Goal: Task Accomplishment & Management: Use online tool/utility

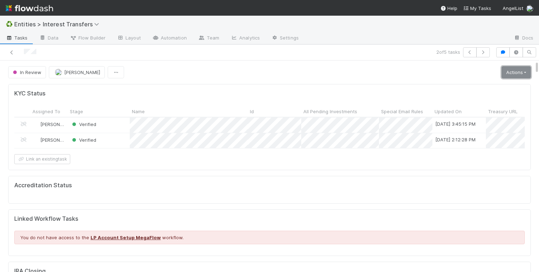
click at [509, 76] on link "Actions" at bounding box center [516, 72] width 29 height 12
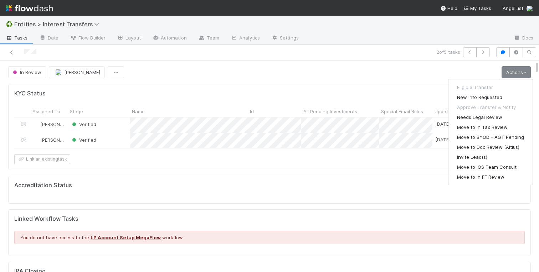
click at [198, 67] on div "In Review [PERSON_NAME] Actions Eligible Transfer New Info Requested Approve Tr…" at bounding box center [269, 72] width 523 height 12
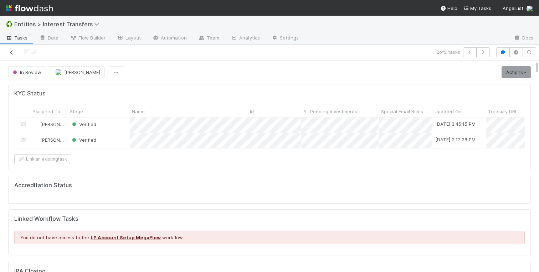
click at [13, 53] on icon at bounding box center [11, 52] width 7 height 5
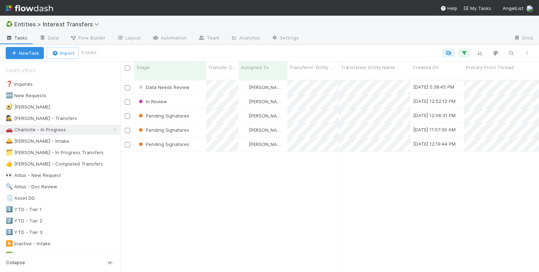
scroll to position [0, 0]
click at [199, 81] on div "Data Needs Review" at bounding box center [170, 88] width 72 height 14
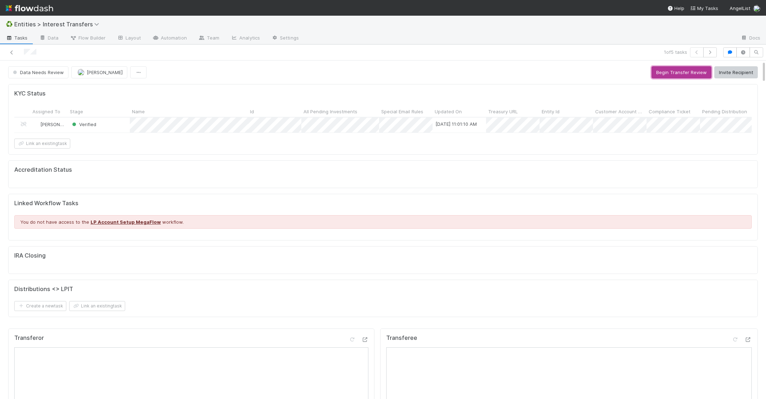
click at [539, 71] on button "Begin Transfer Review" at bounding box center [682, 72] width 60 height 12
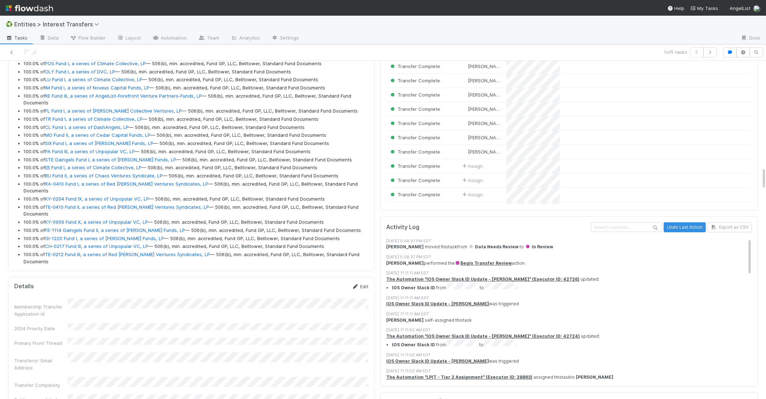
scroll to position [1609, 0]
click at [358, 272] on icon at bounding box center [355, 286] width 7 height 5
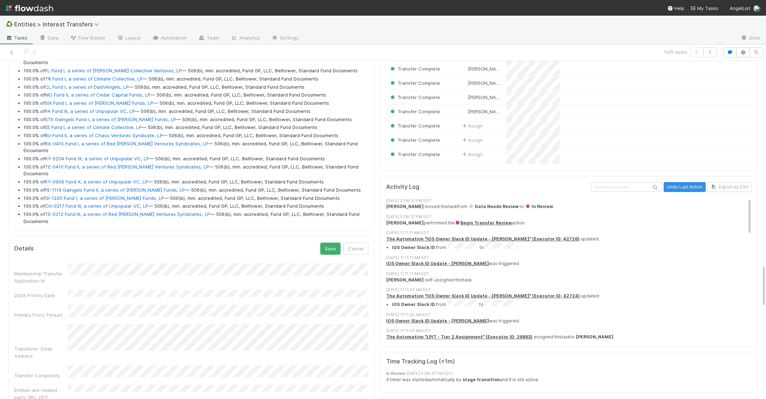
scroll to position [1660, 0]
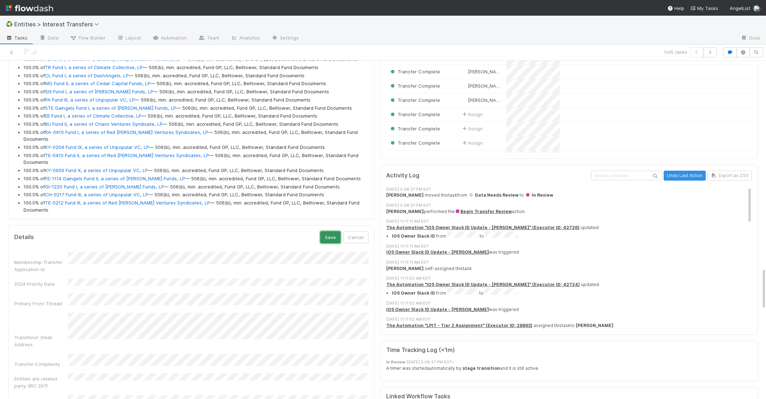
click at [329, 231] on button "Save" at bounding box center [330, 237] width 20 height 12
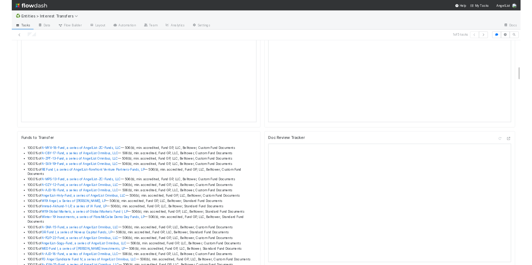
scroll to position [553, 0]
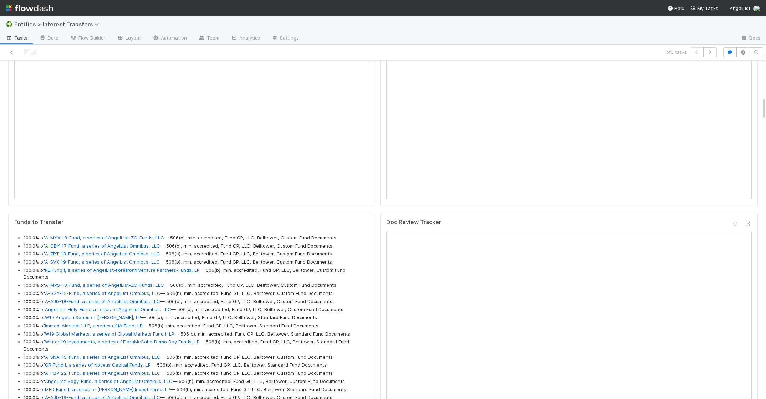
drag, startPoint x: 362, startPoint y: 313, endPoint x: 21, endPoint y: 239, distance: 349.6
copy ul "100.0% of A-MYX-18-Fund, a series of AngelList-ZC-Funds, LLC — 506(b), min. acc…"
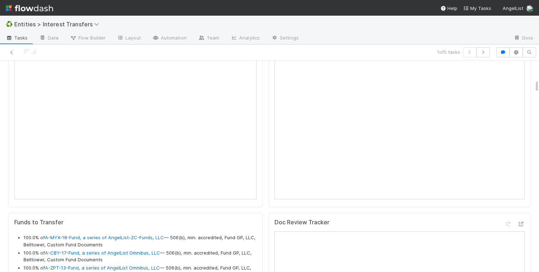
scroll to position [145, 250]
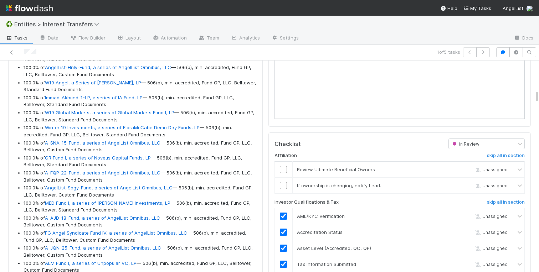
scroll to position [870, 0]
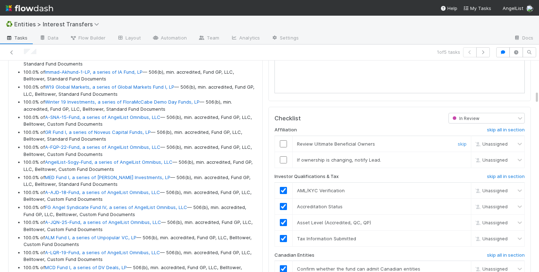
click at [285, 143] on input "checkbox" at bounding box center [283, 144] width 7 height 7
click at [463, 158] on link "skip" at bounding box center [462, 160] width 9 height 6
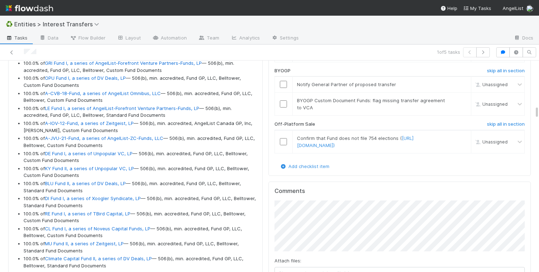
scroll to position [1296, 0]
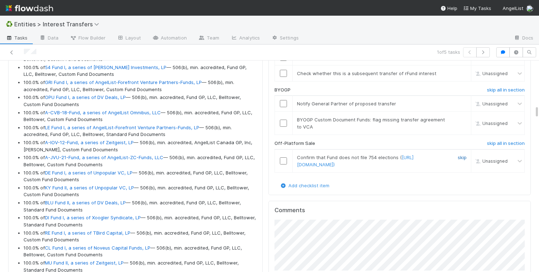
click at [464, 157] on link "skip" at bounding box center [462, 158] width 9 height 6
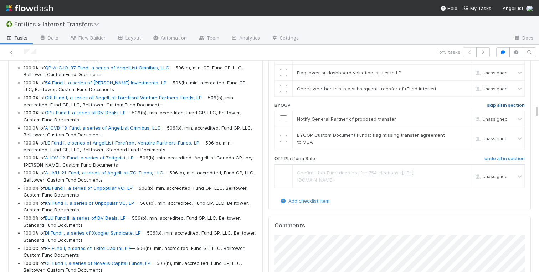
click at [495, 105] on h6 "skip all in section" at bounding box center [506, 106] width 38 height 6
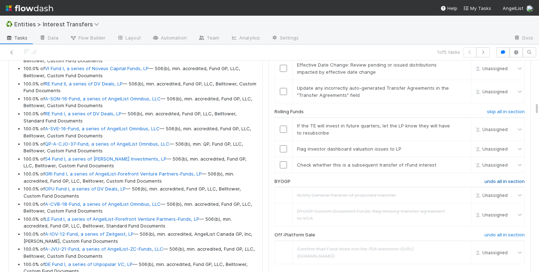
scroll to position [1197, 0]
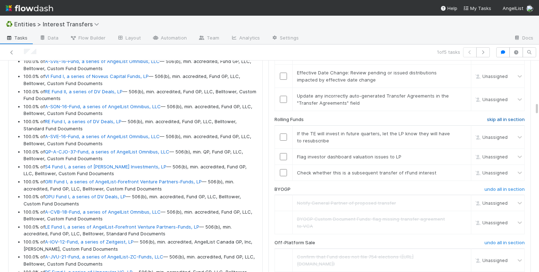
click at [505, 121] on h6 "skip all in section" at bounding box center [506, 120] width 38 height 6
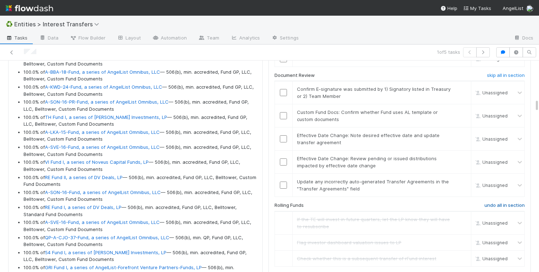
scroll to position [1104, 0]
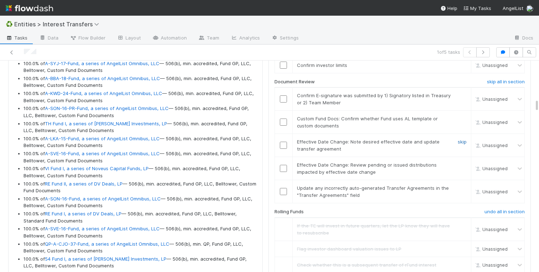
click at [462, 142] on link "skip" at bounding box center [462, 142] width 9 height 6
click at [461, 165] on link "skip" at bounding box center [462, 165] width 9 height 6
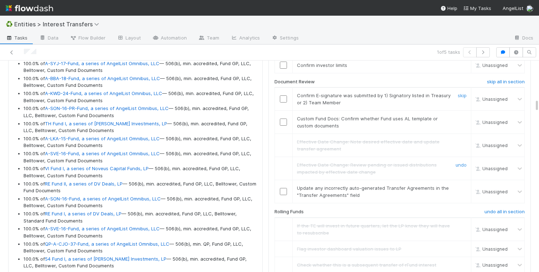
click at [281, 100] on input "checkbox" at bounding box center [283, 99] width 7 height 7
click at [285, 101] on input "checkbox" at bounding box center [283, 99] width 7 height 7
click at [285, 121] on input "checkbox" at bounding box center [283, 122] width 7 height 7
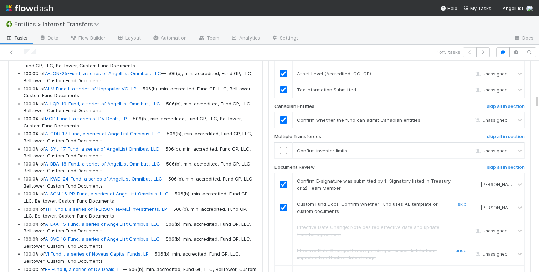
scroll to position [997, 0]
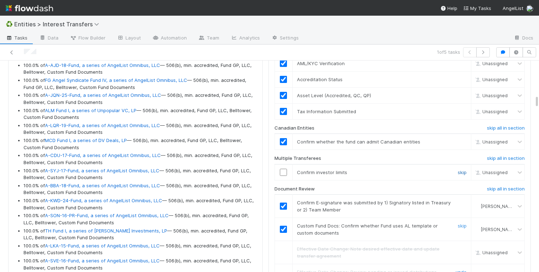
click at [464, 172] on link "skip" at bounding box center [462, 173] width 9 height 6
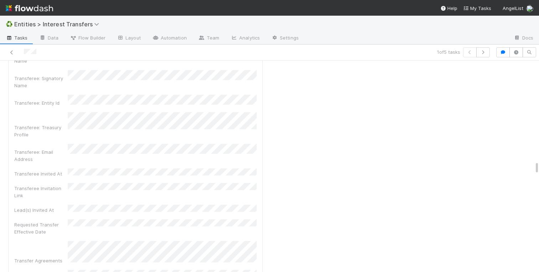
scroll to position [2923, 0]
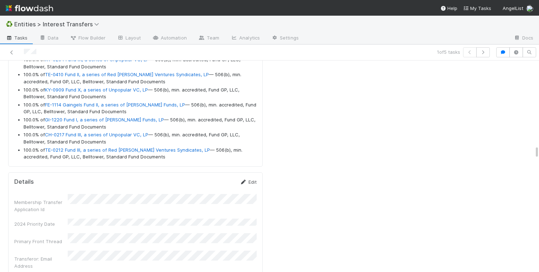
click at [247, 183] on link "Edit" at bounding box center [248, 182] width 17 height 6
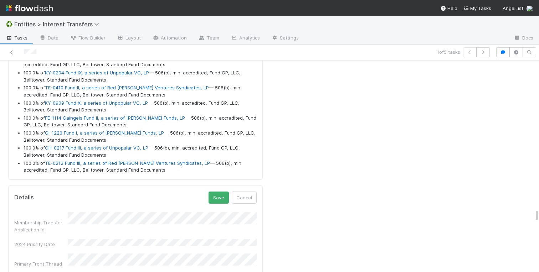
scroll to position [2446, 0]
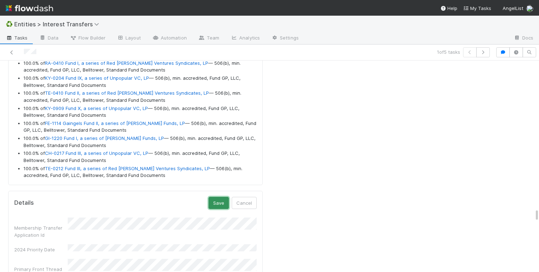
click at [217, 204] on button "Save" at bounding box center [219, 203] width 20 height 12
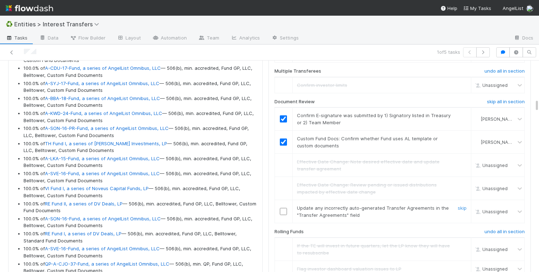
scroll to position [1109, 0]
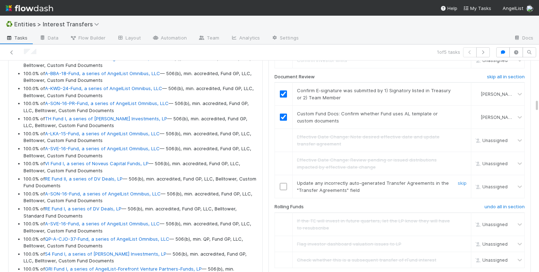
click at [281, 187] on input "checkbox" at bounding box center [283, 186] width 7 height 7
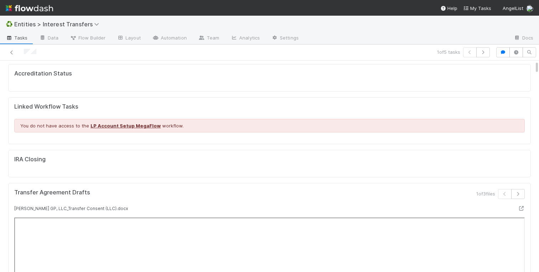
scroll to position [0, 0]
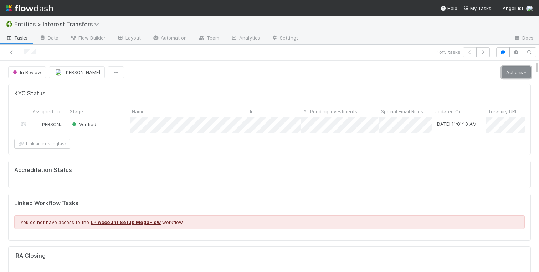
click at [514, 69] on link "Actions" at bounding box center [516, 72] width 29 height 12
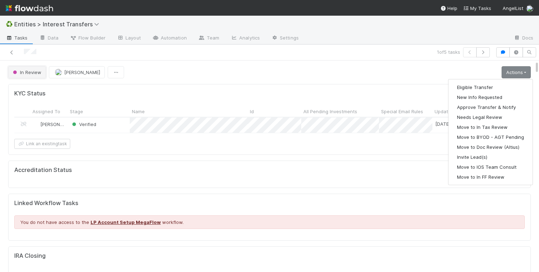
click at [20, 72] on span "In Review" at bounding box center [26, 73] width 30 height 6
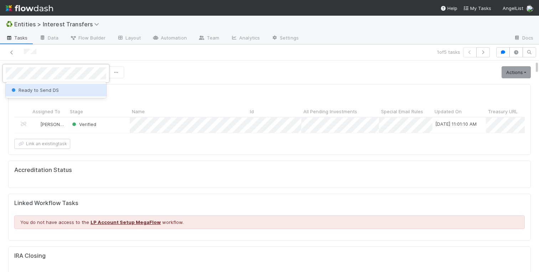
click at [45, 91] on span "Ready to Send DS" at bounding box center [34, 90] width 49 height 6
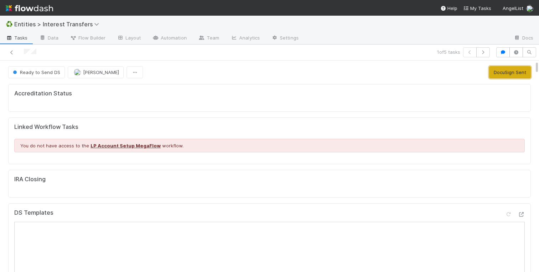
click at [502, 71] on button "DocuSign Sent" at bounding box center [510, 72] width 42 height 12
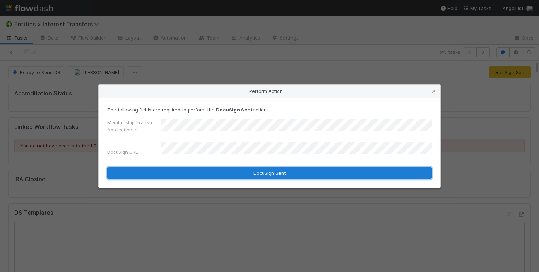
click at [194, 170] on button "DocuSign Sent" at bounding box center [269, 173] width 325 height 12
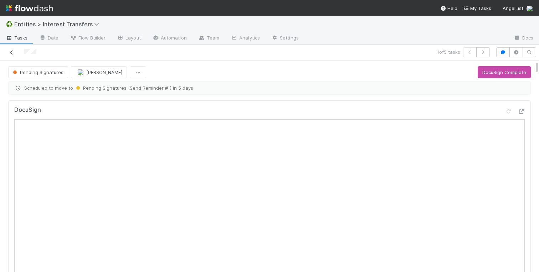
click at [13, 51] on icon at bounding box center [11, 52] width 7 height 5
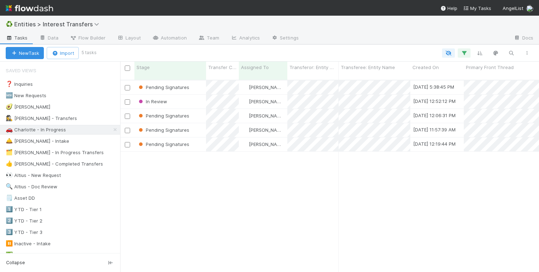
scroll to position [198, 419]
click at [114, 129] on icon at bounding box center [115, 130] width 7 height 5
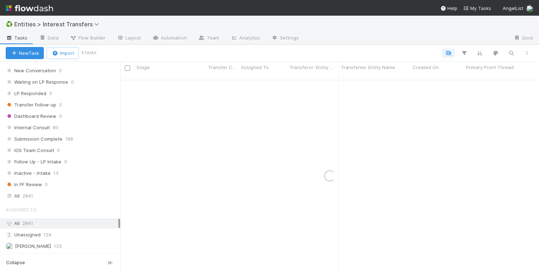
scroll to position [862, 0]
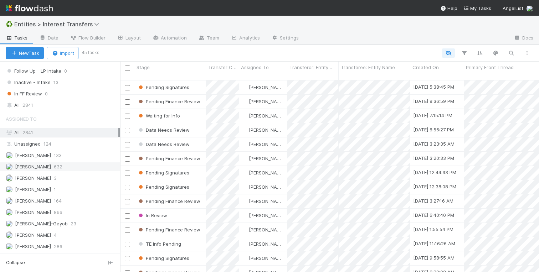
click at [54, 169] on span "632" at bounding box center [58, 167] width 9 height 9
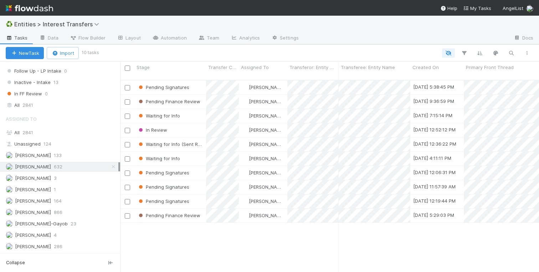
scroll to position [198, 419]
click at [154, 68] on div "Stage" at bounding box center [171, 67] width 68 height 7
click at [157, 90] on div "Sort Last → First" at bounding box center [177, 91] width 81 height 11
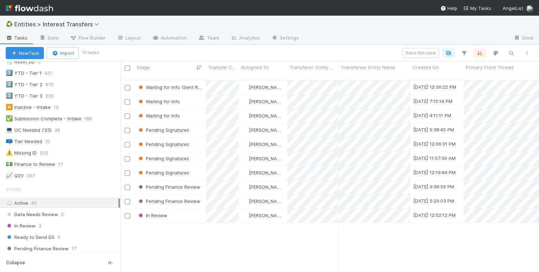
scroll to position [0, 0]
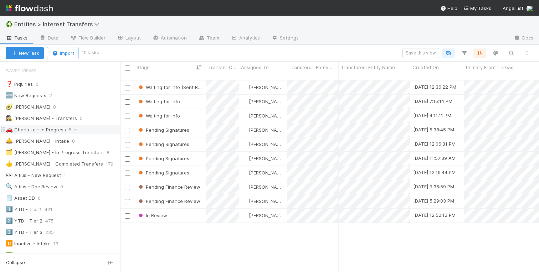
click at [45, 132] on div "🚗 Charlotte - In Progress" at bounding box center [36, 130] width 60 height 9
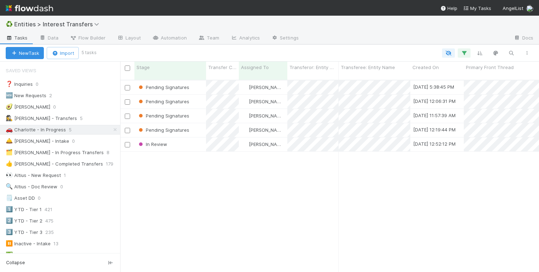
scroll to position [198, 419]
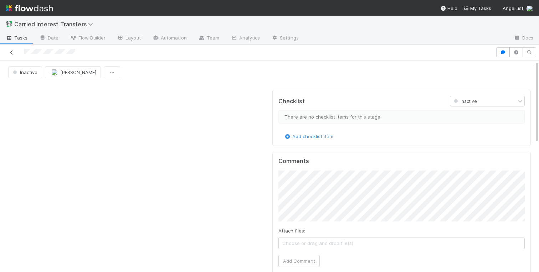
click at [12, 52] on icon at bounding box center [11, 52] width 7 height 5
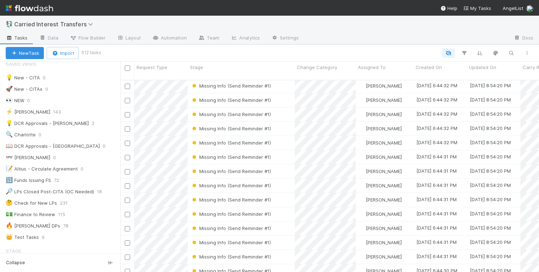
scroll to position [3810, 0]
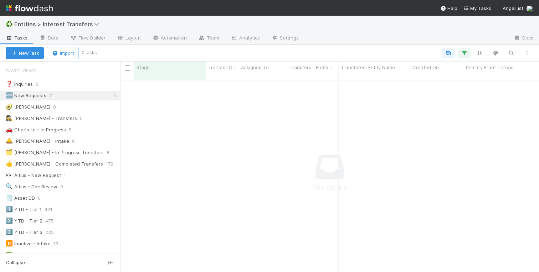
scroll to position [198, 419]
